Goal: Find specific page/section: Find specific page/section

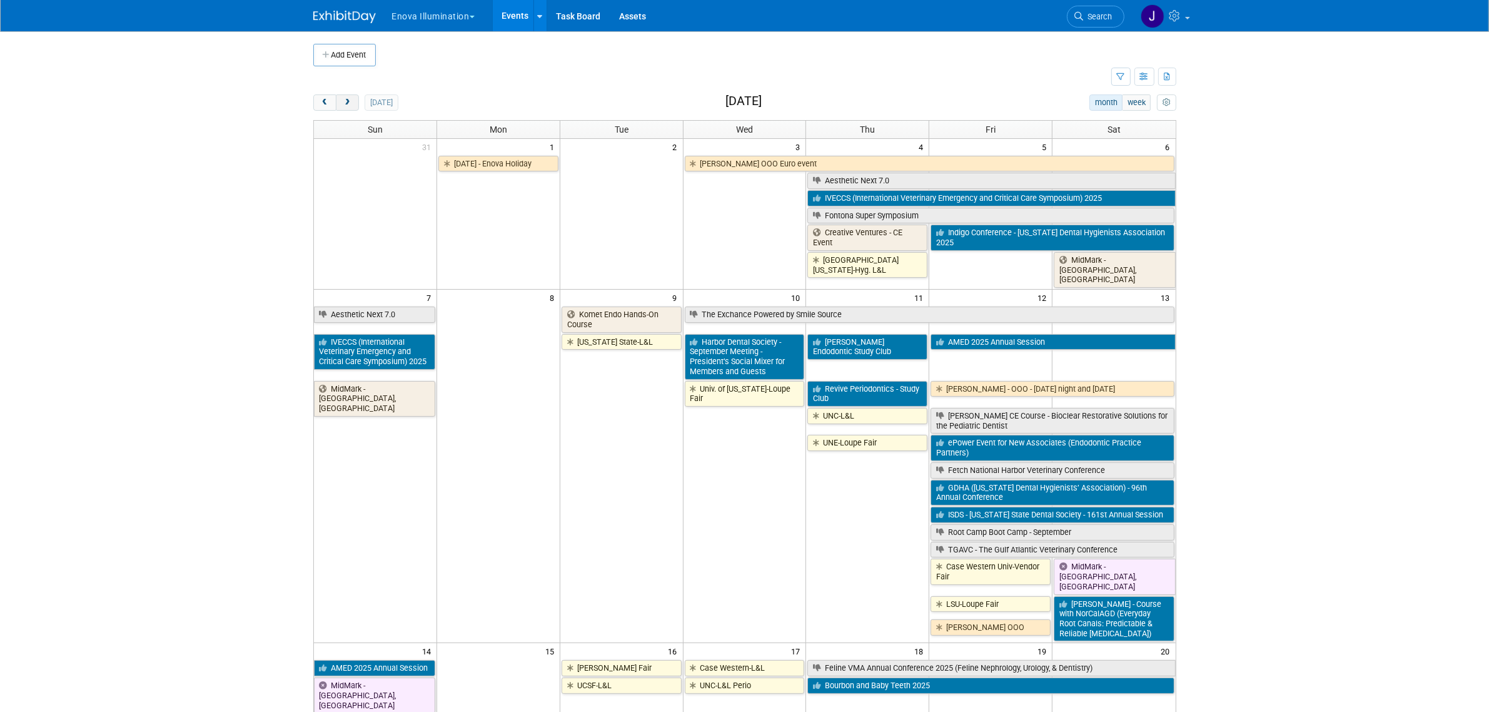
click at [351, 104] on span "next" at bounding box center [347, 103] width 9 height 8
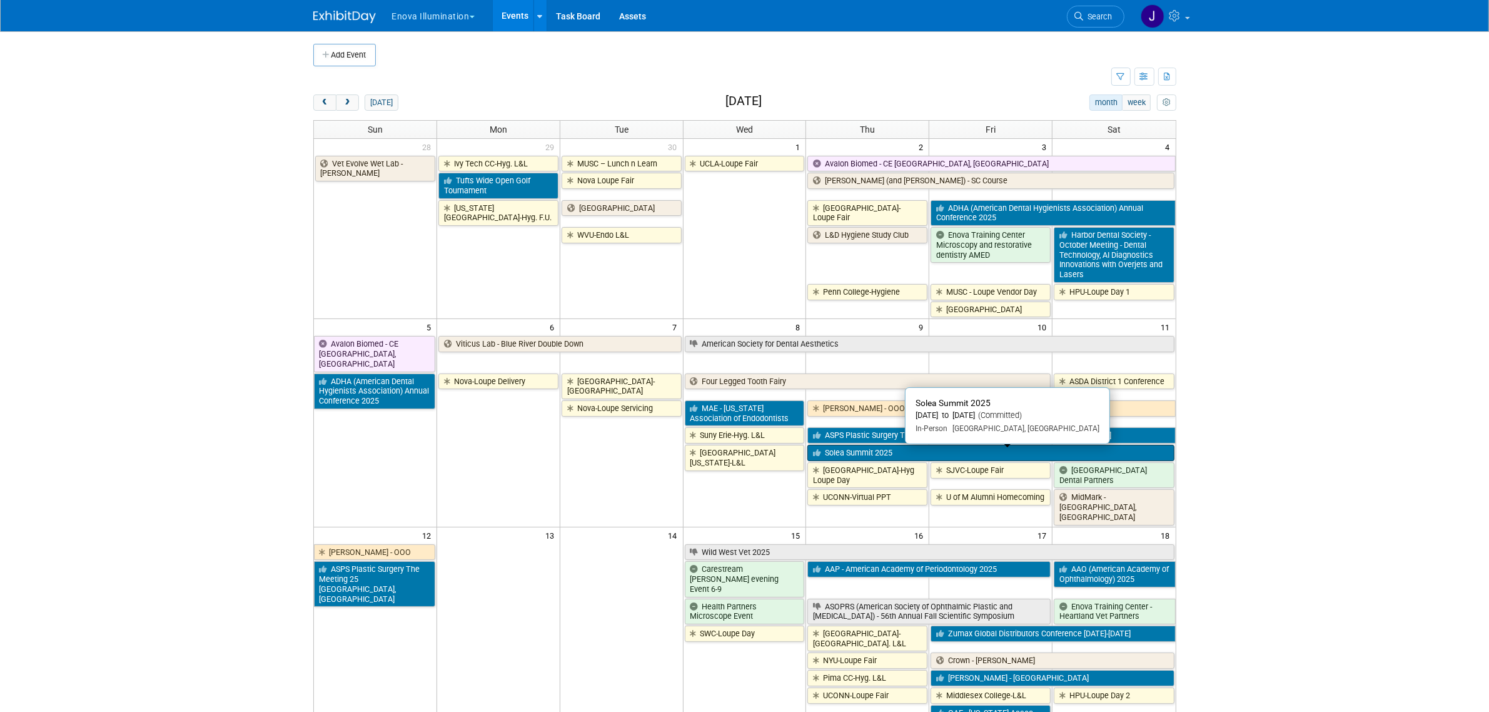
click at [942, 453] on link "Solea Summit 2025" at bounding box center [990, 453] width 366 height 16
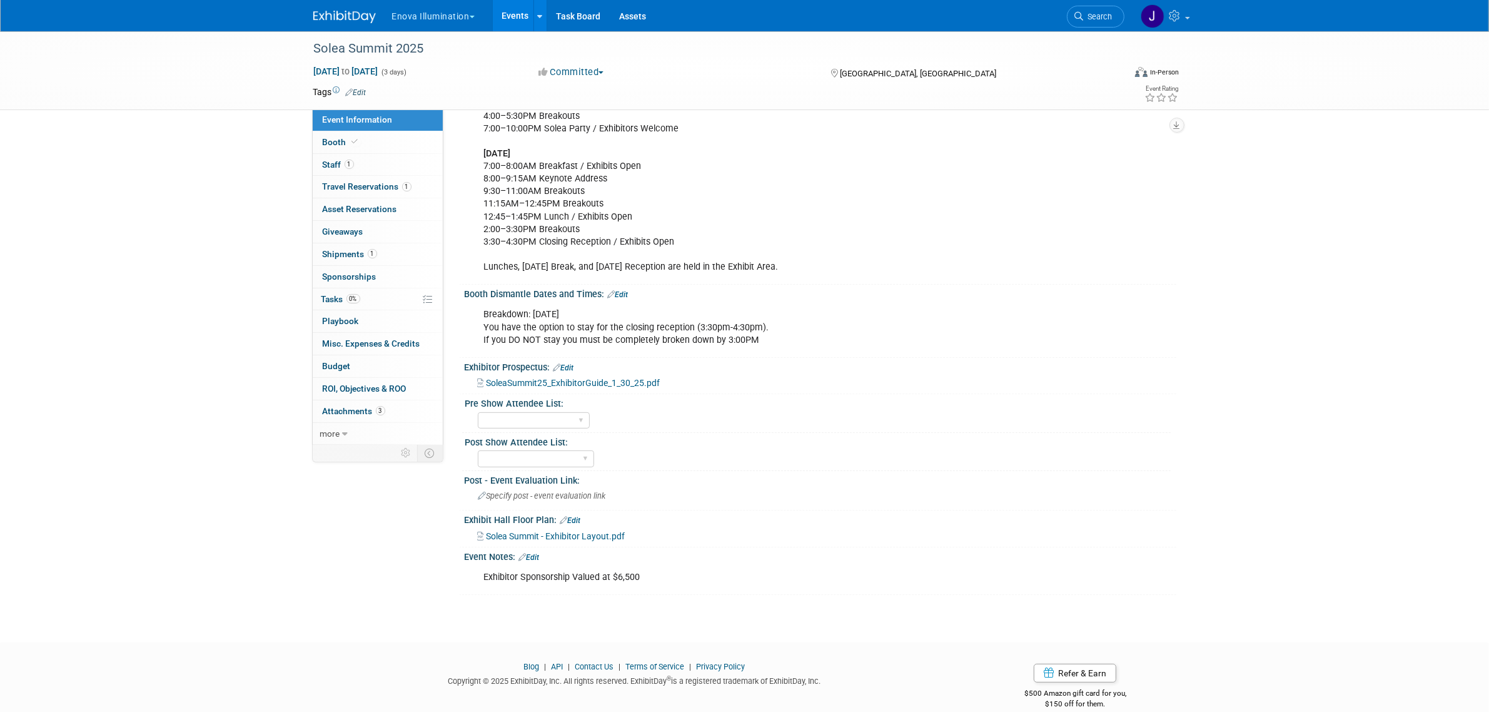
scroll to position [561, 0]
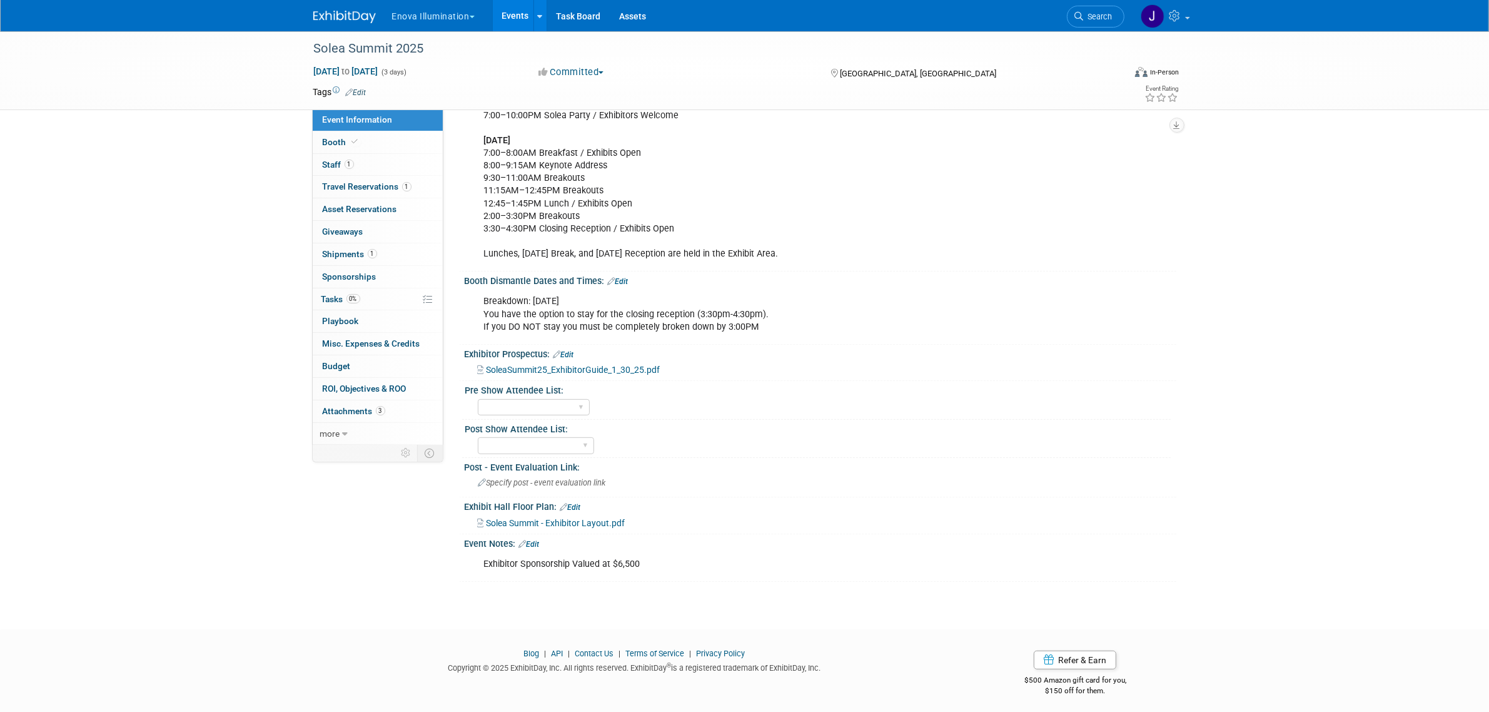
drag, startPoint x: 476, startPoint y: 373, endPoint x: 842, endPoint y: 245, distance: 387.0
click at [842, 245] on div "Event Website: Edit Sales Goal: $20K (with post show $41K) # of Leads Goal: 25 …" at bounding box center [814, 72] width 705 height 1020
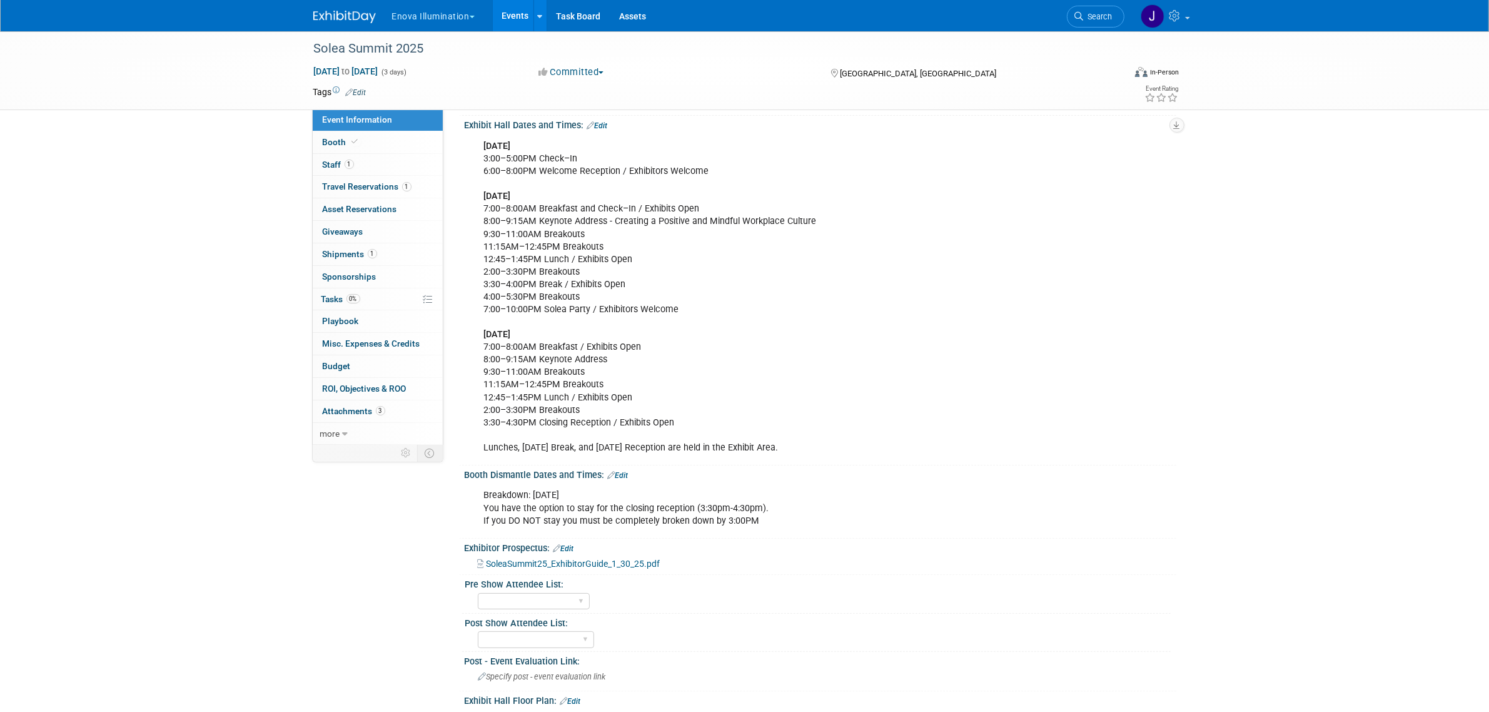
scroll to position [326, 0]
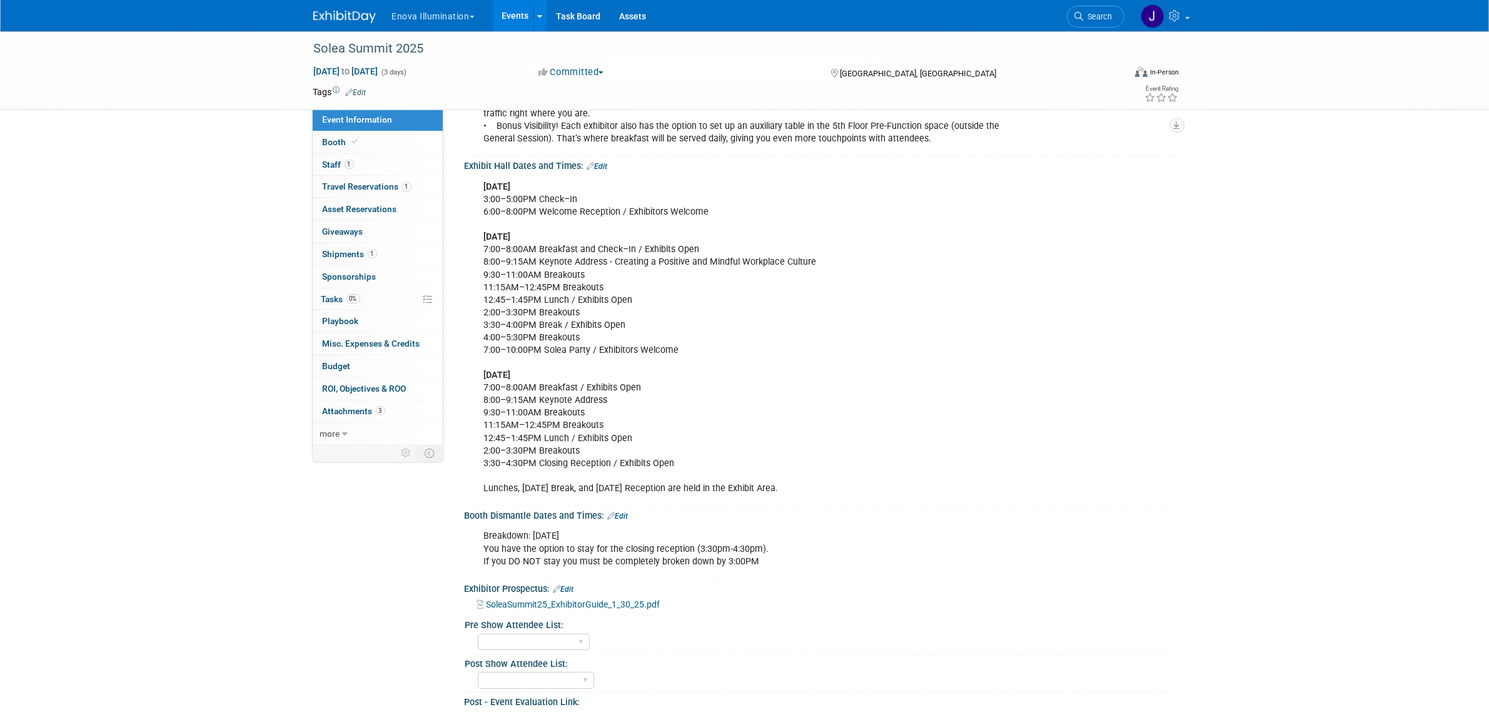
copy div "Move-In / Setup : Thursday, Oct 9 | 8:00 AM – 5:00 PM Kristy would like Robyn o…"
